Goal: Information Seeking & Learning: Learn about a topic

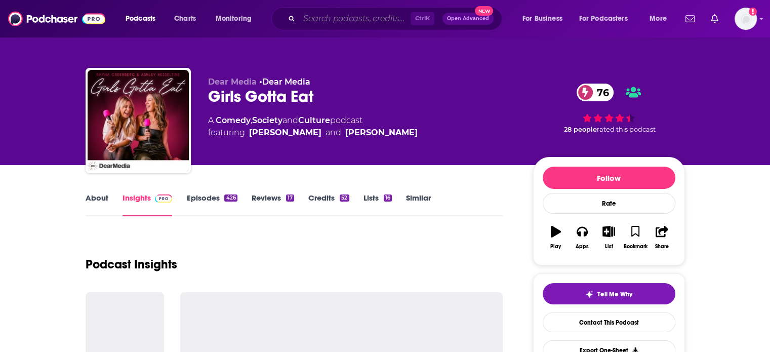
click at [321, 24] on input "Search podcasts, credits, & more..." at bounding box center [354, 19] width 111 height 16
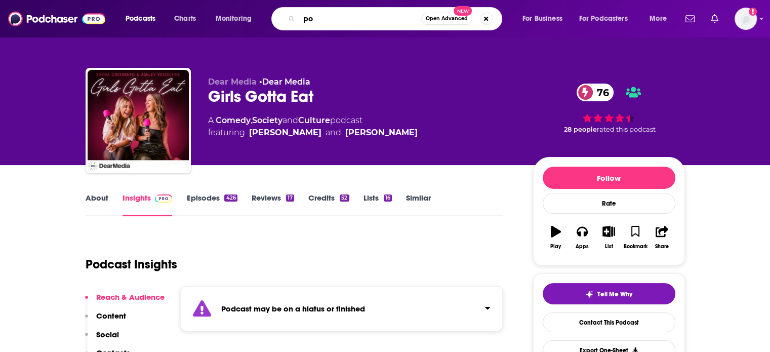
type input "p"
type input "food psych"
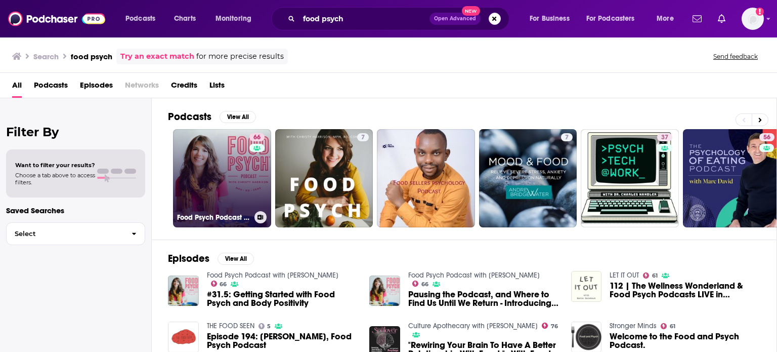
click at [201, 175] on link "66 Food Psych Podcast with [PERSON_NAME]" at bounding box center [222, 178] width 98 height 98
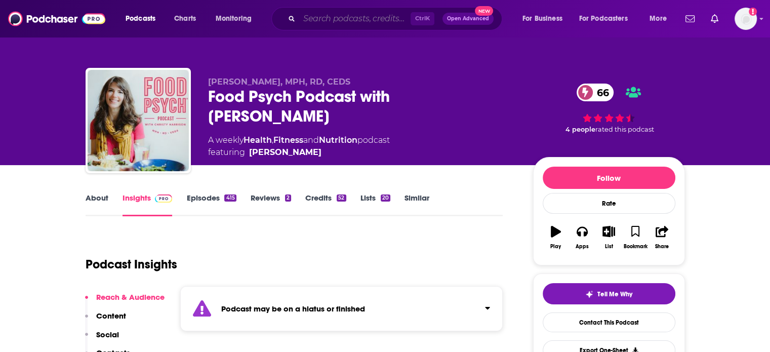
click at [355, 16] on input "Search podcasts, credits, & more..." at bounding box center [354, 19] width 111 height 16
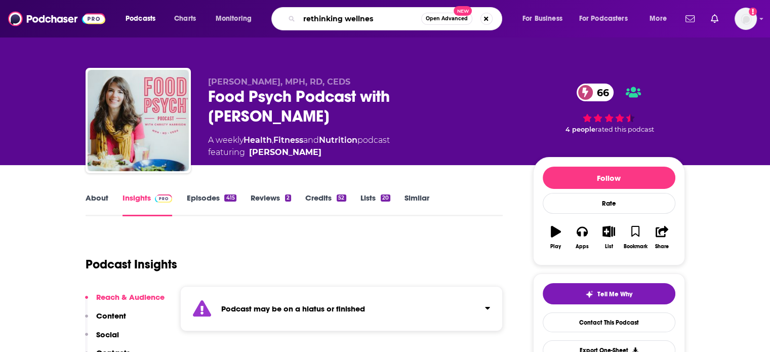
type input "rethinking wellness"
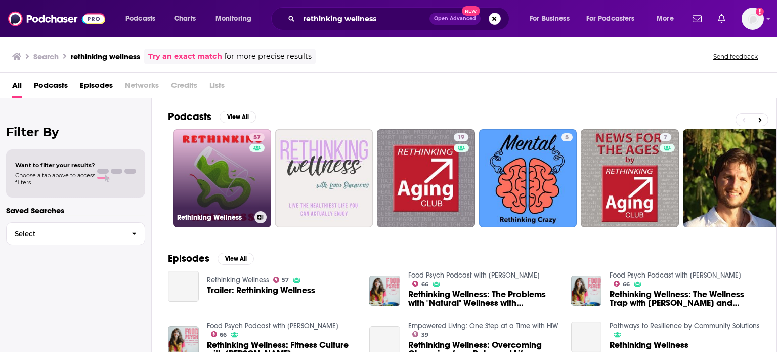
click at [220, 180] on link "57 Rethinking Wellness" at bounding box center [222, 178] width 98 height 98
